Goal: Task Accomplishment & Management: Use online tool/utility

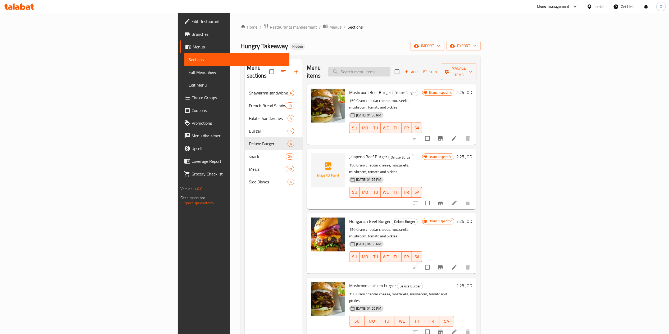
click at [390, 67] on input "search" at bounding box center [359, 71] width 62 height 9
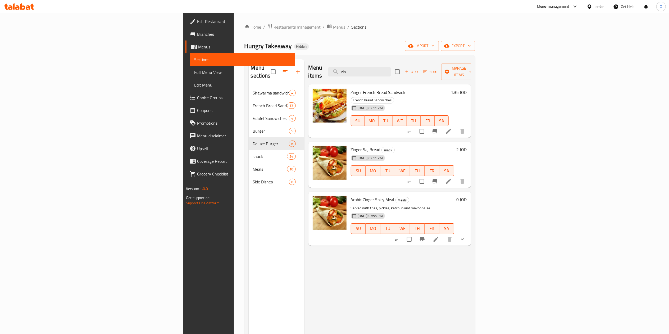
type input "zin"
click at [452, 178] on icon at bounding box center [448, 181] width 6 height 6
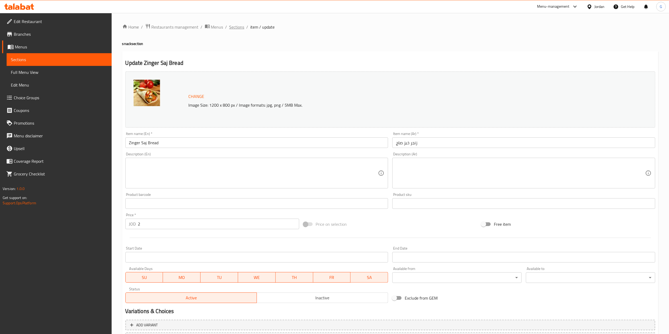
click at [239, 26] on span "Sections" at bounding box center [236, 27] width 15 height 6
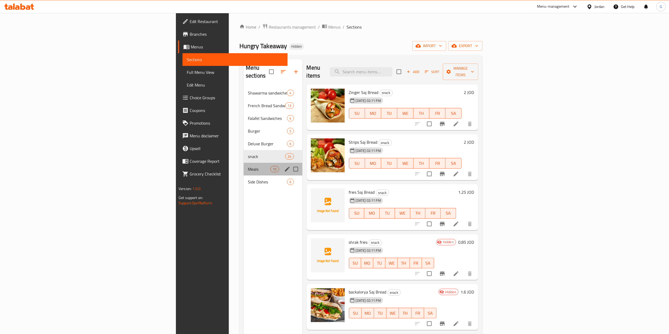
click at [244, 167] on div "Meals 10" at bounding box center [273, 169] width 59 height 13
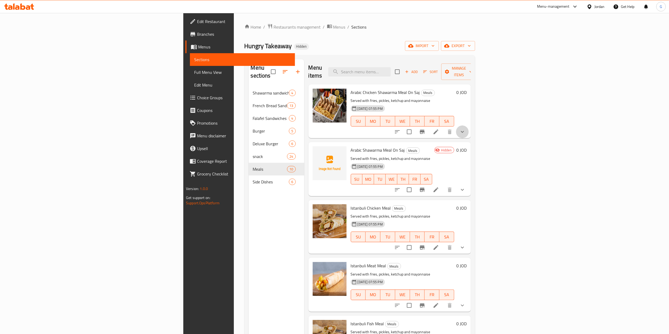
click at [469, 127] on button "show more" at bounding box center [462, 131] width 13 height 13
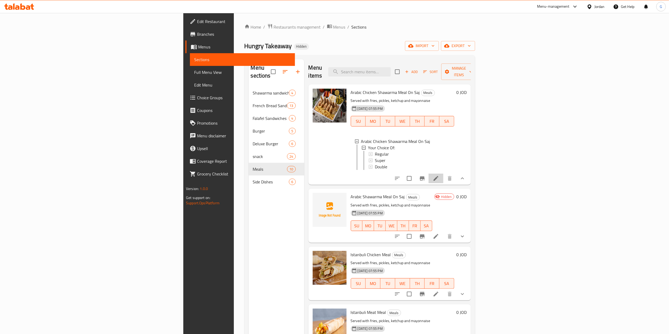
click at [443, 183] on li at bounding box center [435, 179] width 15 height 10
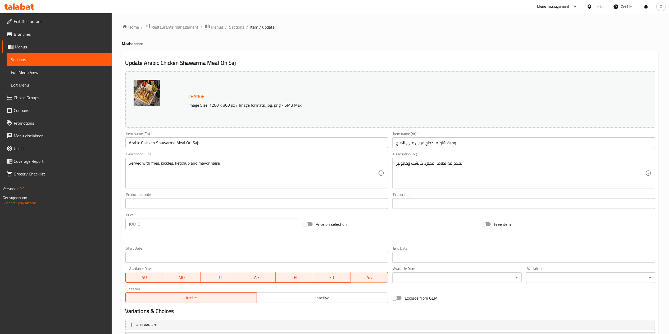
scroll to position [79, 0]
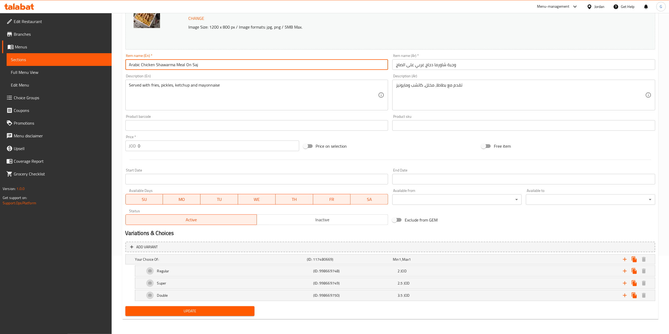
click at [288, 66] on input "Arabic Chicken Shawarma Meal On Saj" at bounding box center [256, 64] width 263 height 11
